Goal: Share content: Share content

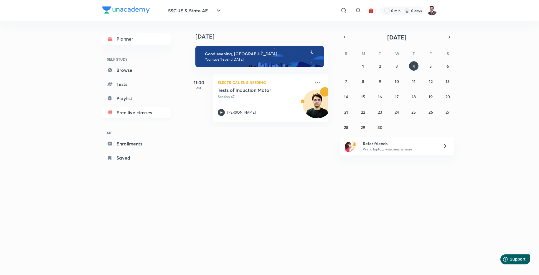
click at [128, 112] on link "Free live classes" at bounding box center [136, 113] width 68 height 12
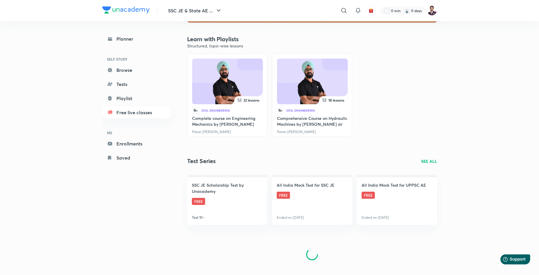
scroll to position [174, 0]
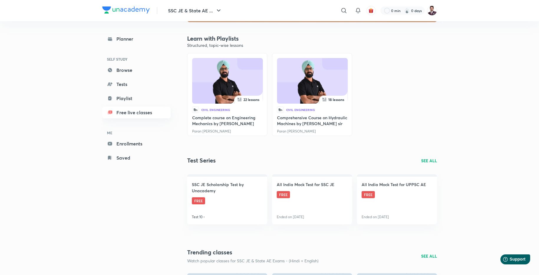
click at [131, 113] on link "Free live classes" at bounding box center [136, 113] width 68 height 12
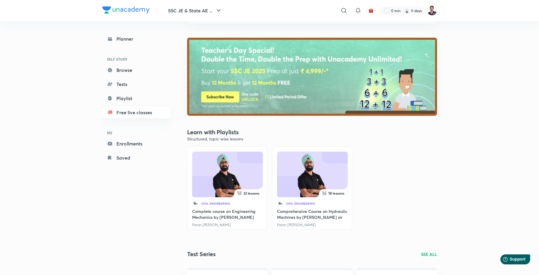
scroll to position [0, 0]
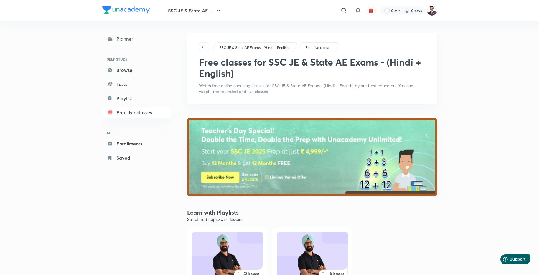
click at [433, 10] on img at bounding box center [432, 11] width 10 height 10
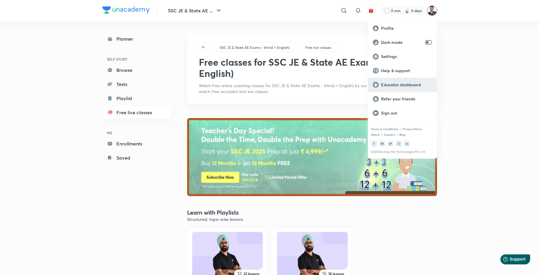
click at [395, 85] on p "Educator dashboard" at bounding box center [406, 84] width 51 height 5
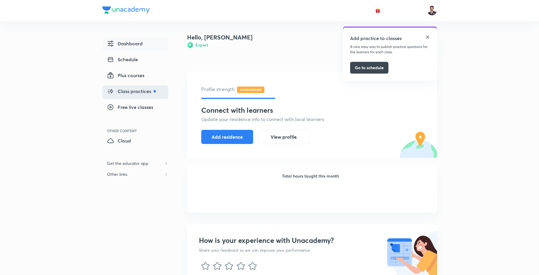
click at [137, 89] on span "Class practices" at bounding box center [131, 91] width 49 height 7
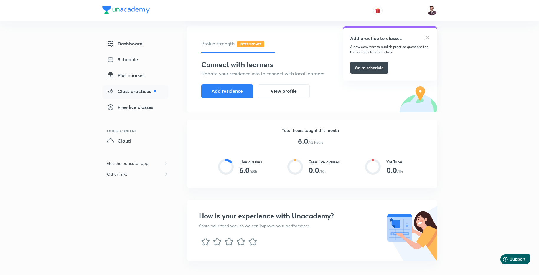
scroll to position [108, 0]
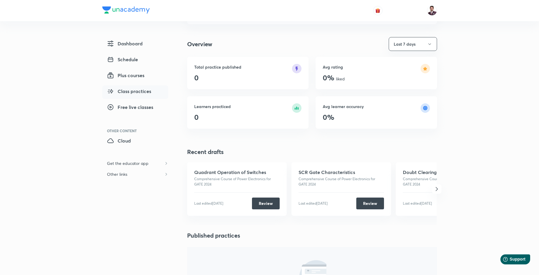
scroll to position [91, 0]
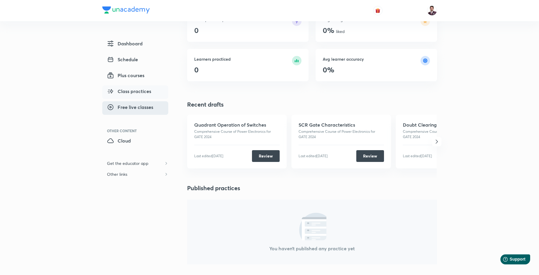
click at [129, 107] on span "Free live classes" at bounding box center [130, 107] width 46 height 7
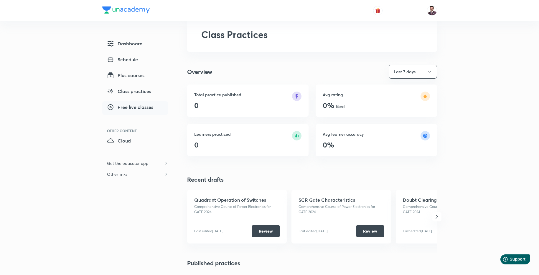
scroll to position [91, 0]
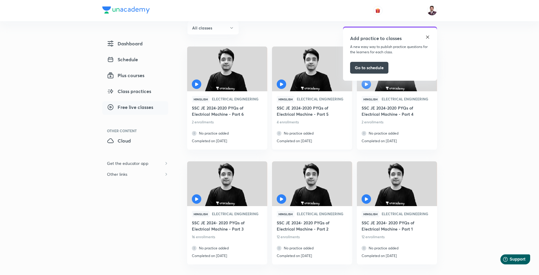
scroll to position [113, 0]
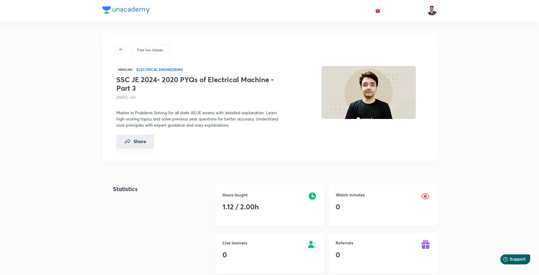
click at [138, 141] on button "Share" at bounding box center [135, 142] width 38 height 14
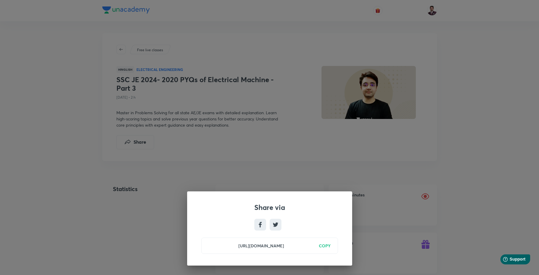
click at [327, 246] on h6 "COPY" at bounding box center [325, 246] width 12 height 6
drag, startPoint x: 264, startPoint y: 140, endPoint x: 304, endPoint y: 179, distance: 56.3
click at [264, 140] on div "Share via https://unacademy.com/class/ssc-je-2024-2020-pyqs-of-electrical-machi…" at bounding box center [269, 137] width 539 height 275
click at [325, 246] on h6 "COPY" at bounding box center [325, 246] width 12 height 6
click at [259, 139] on div "Share via https://unacademy.com/class/ssc-je-2024-2020-pyqs-of-electrical-machi…" at bounding box center [269, 137] width 539 height 275
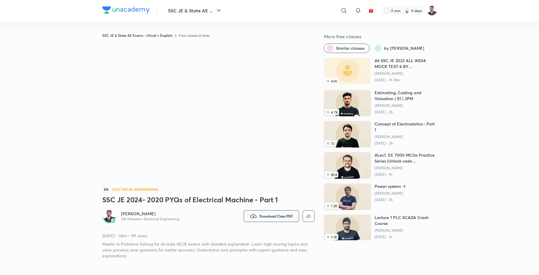
click at [267, 217] on span "Download Class PDF" at bounding box center [276, 216] width 34 height 5
click at [266, 260] on p "Without annotation" at bounding box center [266, 261] width 37 height 6
click at [264, 216] on span "Download Class PDF" at bounding box center [276, 216] width 34 height 5
click at [258, 251] on p "With annotation" at bounding box center [263, 250] width 30 height 6
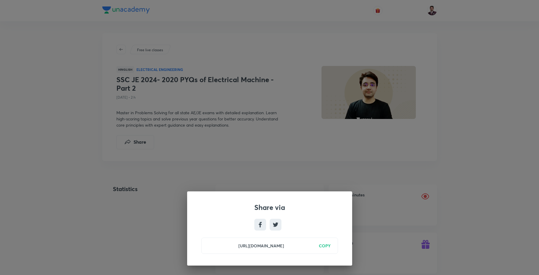
click at [325, 245] on h6 "COPY" at bounding box center [325, 246] width 12 height 6
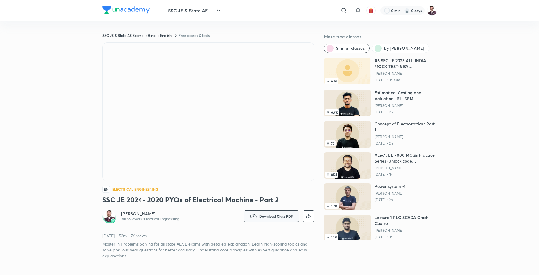
click at [266, 214] on span "Download Class PDF" at bounding box center [276, 216] width 34 height 5
click at [265, 249] on p "With annotation" at bounding box center [263, 250] width 30 height 6
click at [269, 221] on button "Download Class PDF" at bounding box center [271, 216] width 55 height 12
click at [267, 261] on p "Without annotation" at bounding box center [266, 261] width 37 height 6
